Goal: Task Accomplishment & Management: Manage account settings

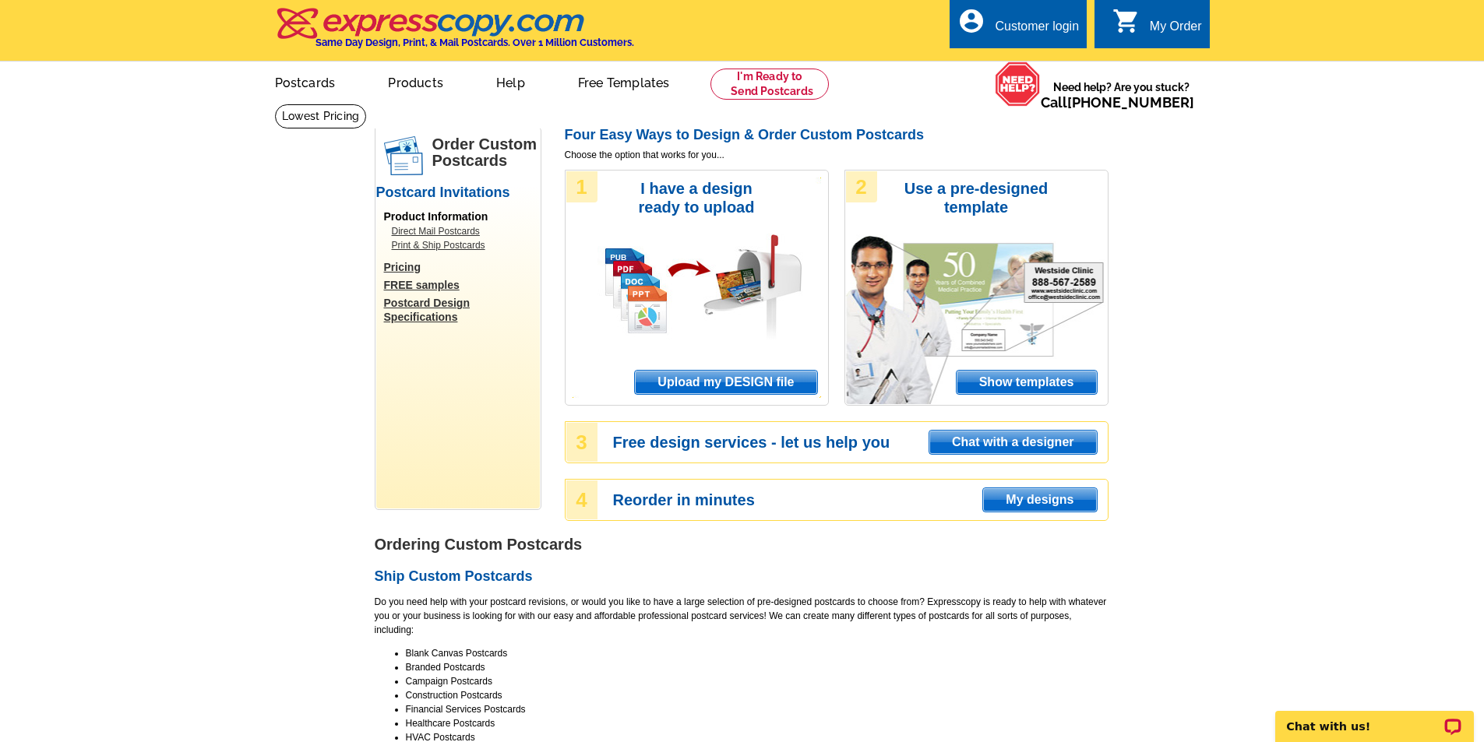
click at [1013, 28] on div "Customer login" at bounding box center [1037, 30] width 84 height 22
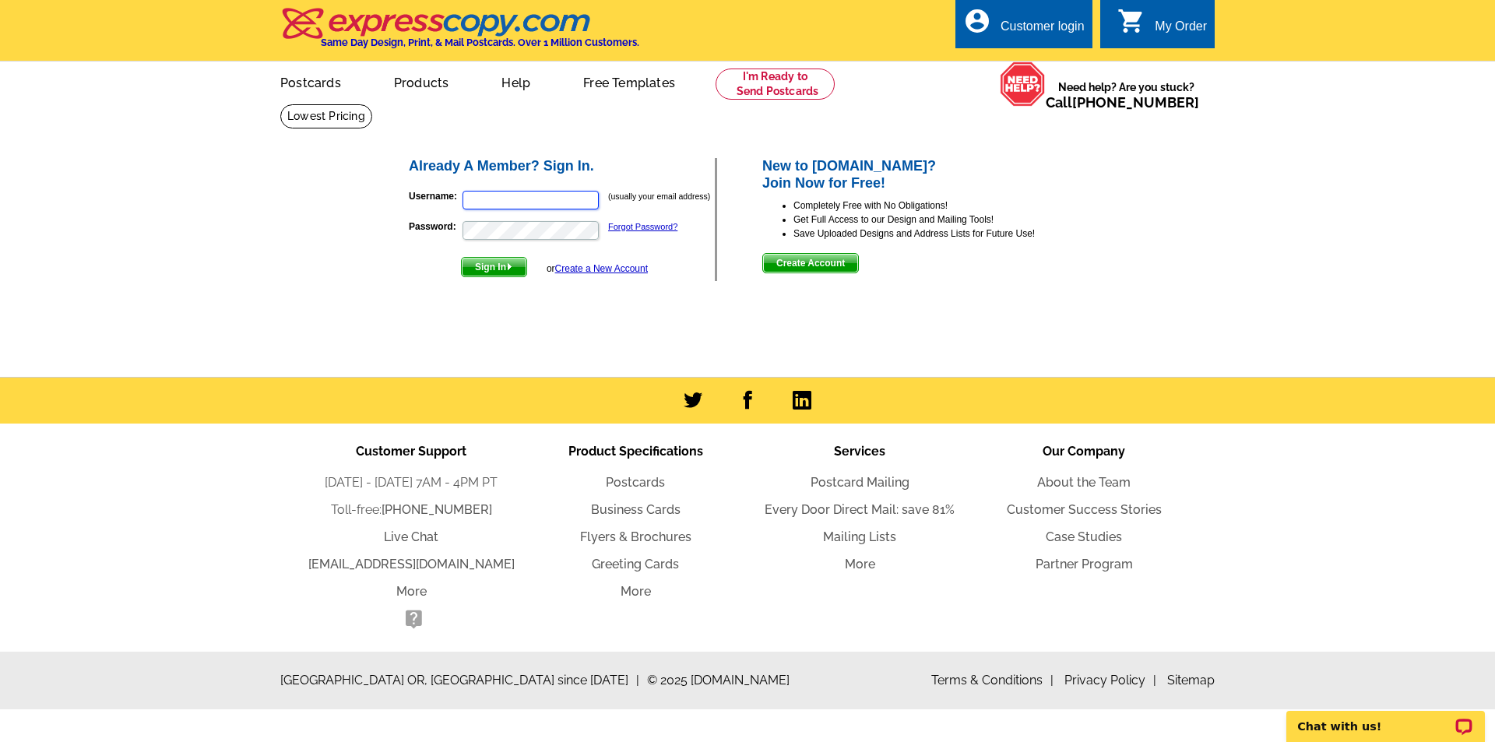
type input "marianne@savemorerealestate.com"
click at [489, 272] on span "Sign In" at bounding box center [494, 267] width 65 height 19
